Goal: Check status: Check status

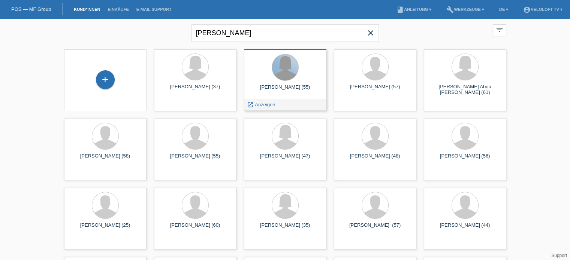
type input "[PERSON_NAME]"
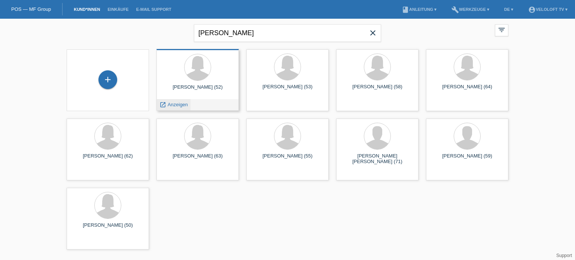
click at [172, 106] on span "Anzeigen" at bounding box center [178, 105] width 20 height 6
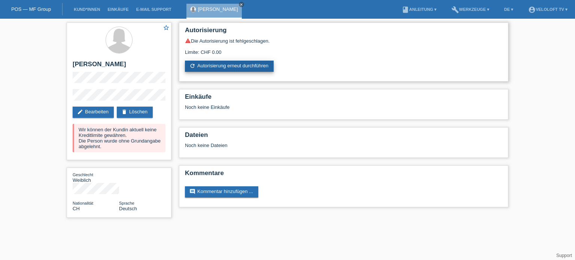
click at [243, 65] on link "refresh Autorisierung erneut durchführen" at bounding box center [229, 66] width 89 height 11
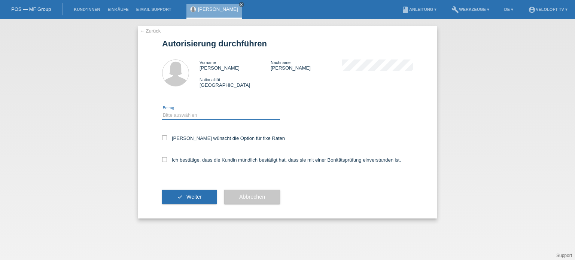
click at [175, 117] on select "Bitte auswählen CHF 1.00 - CHF 499.00 CHF 500.00 - CHF 1'999.00 CHF 2'000.00 - …" at bounding box center [221, 115] width 118 height 9
select select "3"
click at [162, 111] on select "Bitte auswählen CHF 1.00 - CHF 499.00 CHF 500.00 - CHF 1'999.00 CHF 2'000.00 - …" at bounding box center [221, 115] width 118 height 9
drag, startPoint x: 166, startPoint y: 139, endPoint x: 165, endPoint y: 153, distance: 14.3
click at [166, 139] on icon at bounding box center [164, 138] width 5 height 5
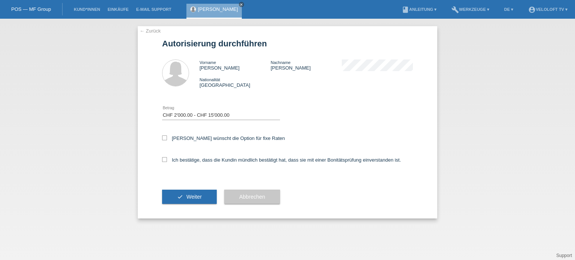
click at [166, 139] on input "[PERSON_NAME] wünscht die Option für fixe Raten" at bounding box center [164, 138] width 5 height 5
checkbox input "true"
click at [165, 160] on icon at bounding box center [164, 159] width 5 height 5
click at [165, 160] on input "Ich bestätige, dass die Kundin mündlich bestätigt hat, dass sie mit einer Bonit…" at bounding box center [164, 159] width 5 height 5
checkbox input "true"
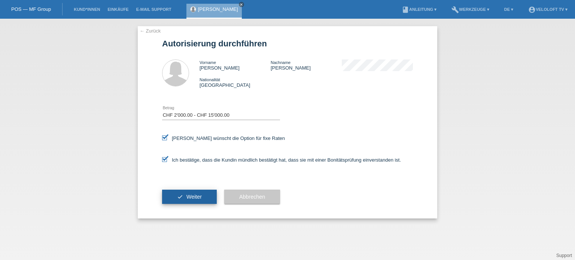
click at [191, 197] on span "Weiter" at bounding box center [194, 197] width 15 height 6
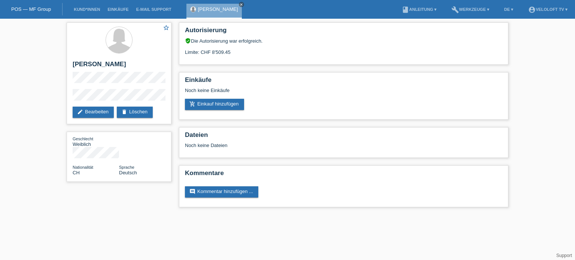
click at [108, 198] on div "star_border Brigitte Ulrich edit Bearbeiten delete Löschen Geschlecht Weiblich …" at bounding box center [287, 117] width 449 height 196
drag, startPoint x: 239, startPoint y: 52, endPoint x: 211, endPoint y: 51, distance: 27.4
click at [211, 51] on div "Limite: CHF 8'509.45" at bounding box center [344, 49] width 318 height 11
copy div "8'509.45"
